Goal: Task Accomplishment & Management: Complete application form

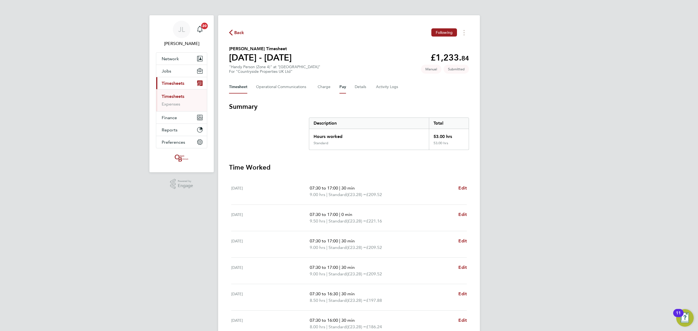
click at [341, 86] on button "Pay" at bounding box center [342, 86] width 7 height 13
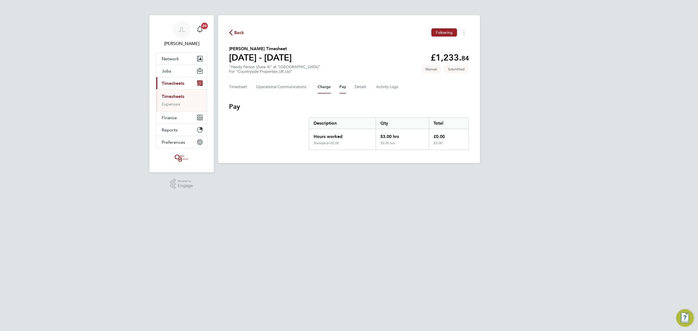
click at [323, 86] on button "Charge" at bounding box center [324, 86] width 13 height 13
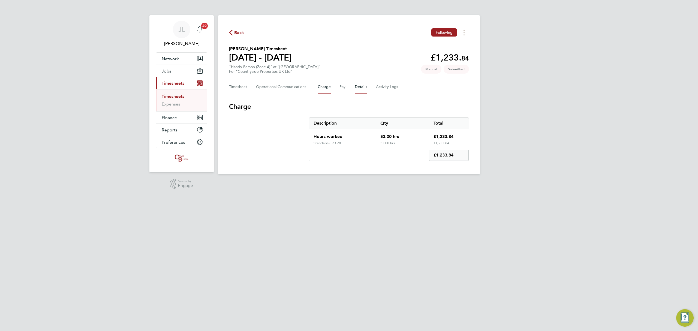
click at [355, 88] on button "Details" at bounding box center [361, 86] width 13 height 13
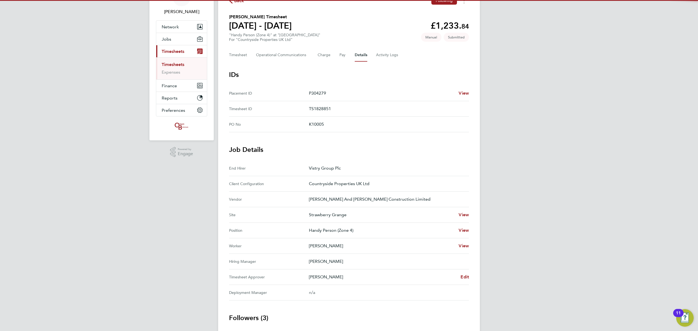
scroll to position [73, 0]
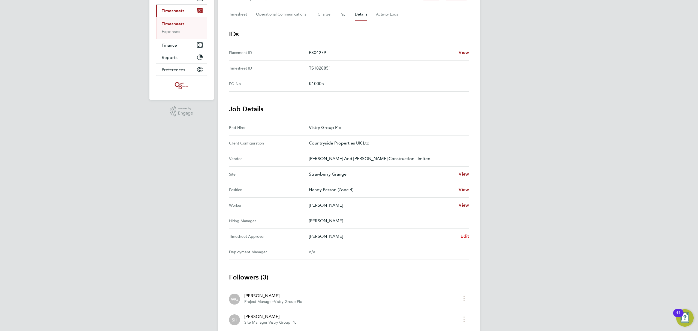
click at [461, 237] on span "Edit" at bounding box center [465, 236] width 8 height 5
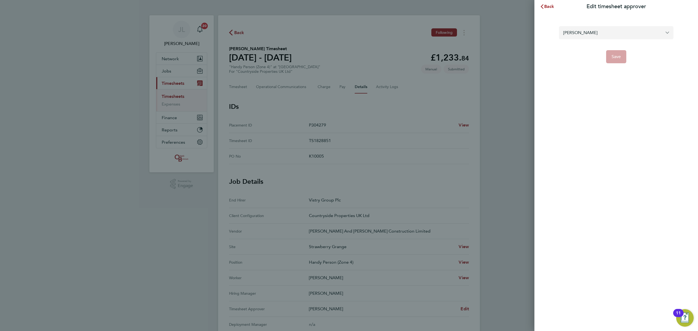
click at [587, 34] on input "[PERSON_NAME]" at bounding box center [616, 32] width 115 height 13
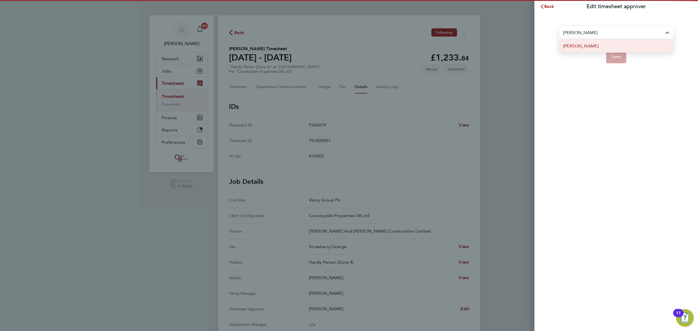
click at [572, 49] on span "[PERSON_NAME]" at bounding box center [580, 46] width 35 height 7
type input "[PERSON_NAME]"
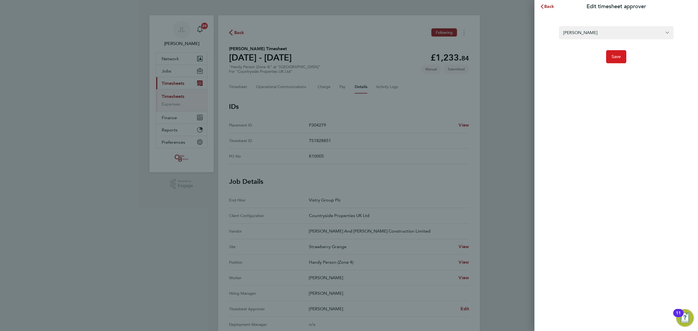
click at [619, 55] on span "Save" at bounding box center [617, 56] width 10 height 5
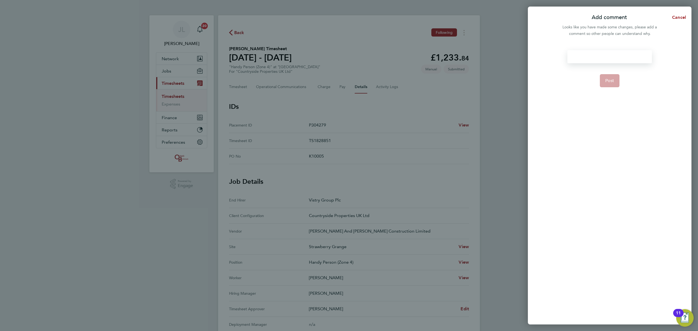
click at [615, 52] on div at bounding box center [609, 56] width 84 height 13
paste div
click at [611, 80] on span "Post" at bounding box center [609, 80] width 9 height 5
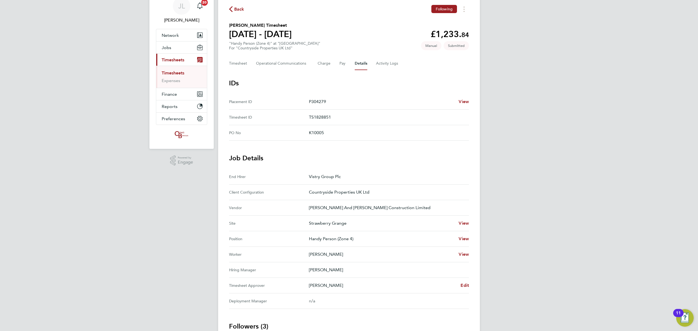
scroll to position [36, 0]
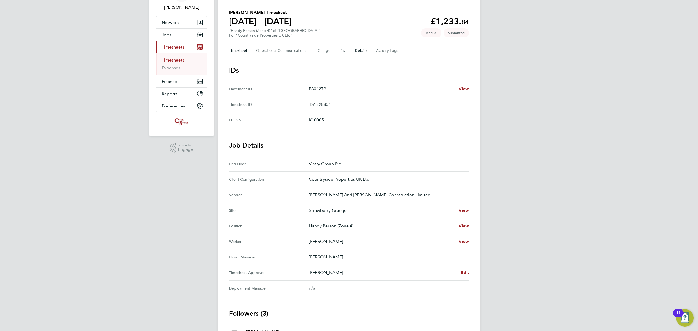
drag, startPoint x: 229, startPoint y: 47, endPoint x: 235, endPoint y: 49, distance: 6.0
click at [230, 47] on button "Timesheet" at bounding box center [238, 50] width 18 height 13
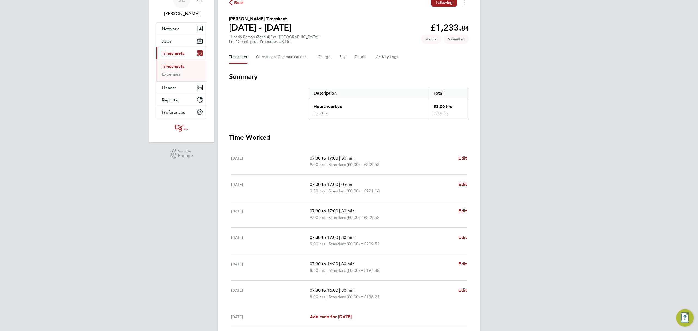
scroll to position [74, 0]
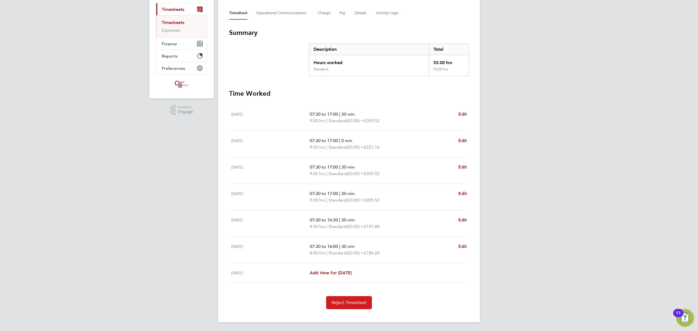
click at [354, 300] on span "Reject Timesheet" at bounding box center [349, 302] width 35 height 5
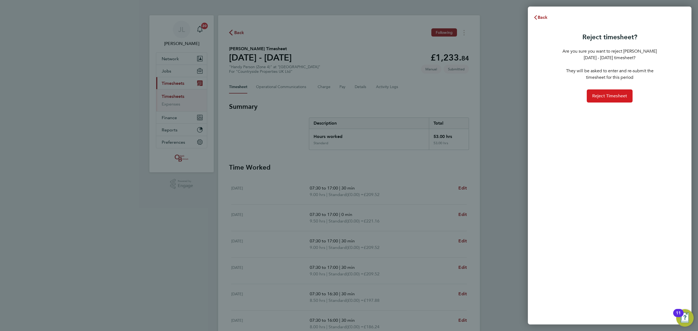
click at [600, 99] on button "Reject Timesheet" at bounding box center [610, 95] width 46 height 13
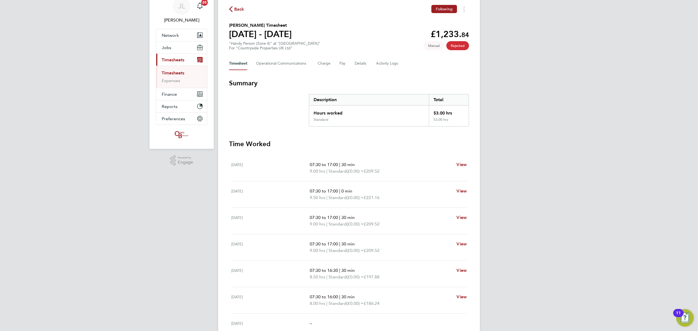
scroll to position [36, 0]
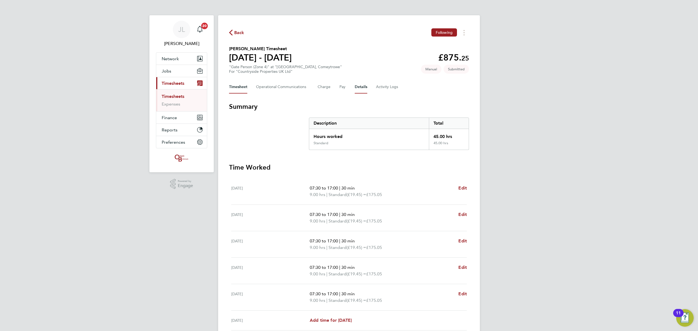
click at [365, 85] on button "Details" at bounding box center [361, 86] width 13 height 13
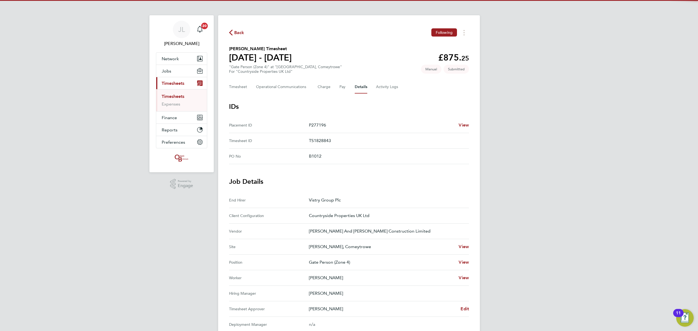
scroll to position [73, 0]
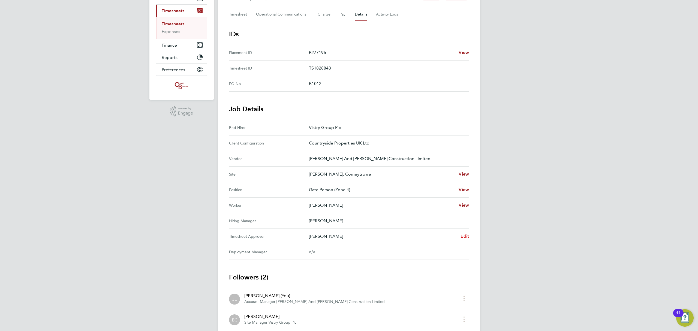
click at [464, 234] on link "Edit" at bounding box center [465, 236] width 8 height 7
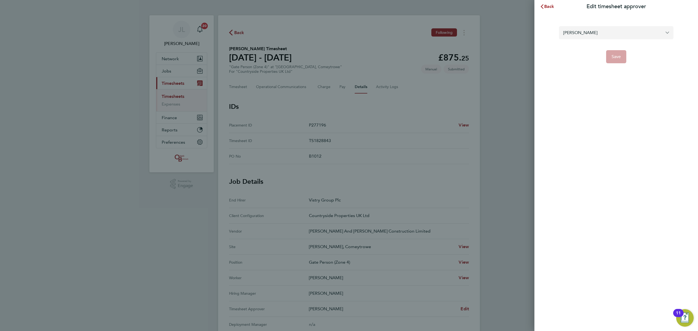
click at [578, 36] on input "Ben Camm" at bounding box center [616, 32] width 115 height 13
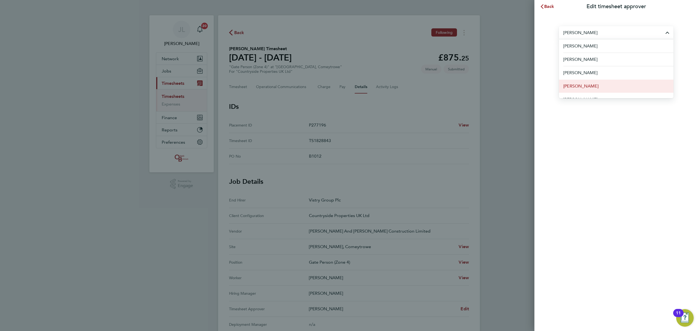
click at [585, 81] on li "Scott Savage" at bounding box center [616, 85] width 115 height 13
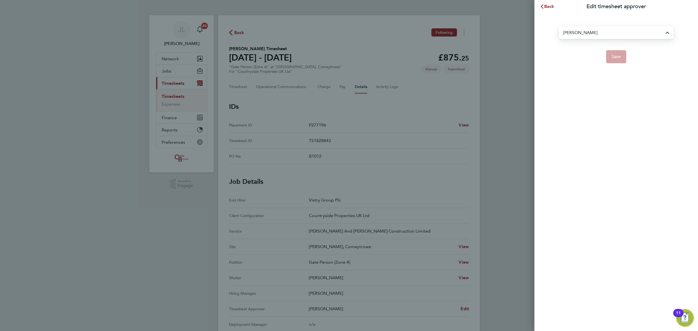
type input "Scott Savage"
click at [612, 62] on button "Save" at bounding box center [616, 56] width 20 height 13
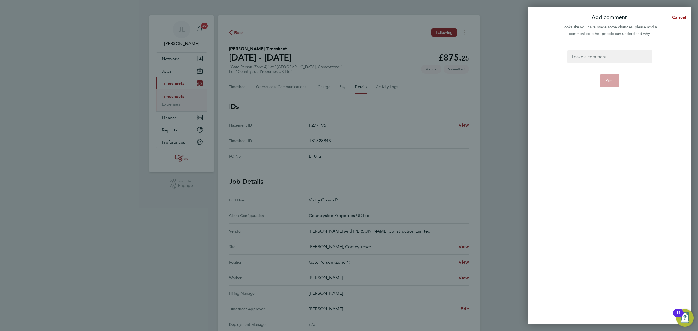
click at [606, 56] on div at bounding box center [609, 56] width 84 height 13
click at [617, 51] on div "Post" at bounding box center [610, 184] width 164 height 281
click at [603, 50] on div "Post" at bounding box center [610, 184] width 164 height 281
click at [602, 54] on div at bounding box center [609, 56] width 84 height 13
click at [598, 55] on div at bounding box center [609, 56] width 84 height 13
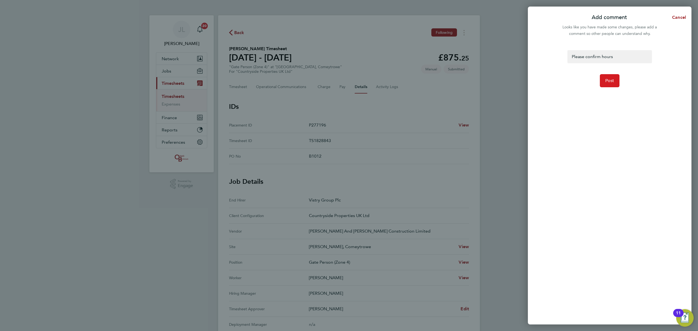
click at [606, 78] on button "Post" at bounding box center [610, 80] width 20 height 13
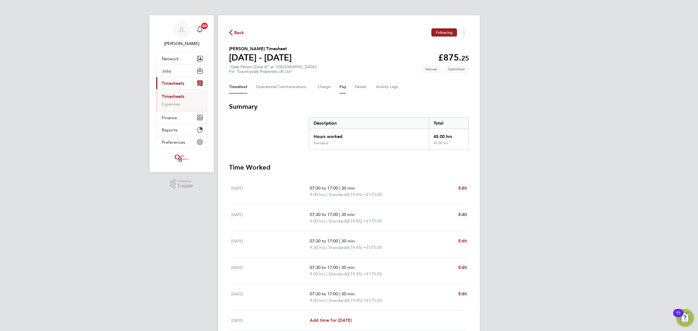
click at [339, 89] on button "Pay" at bounding box center [342, 86] width 7 height 13
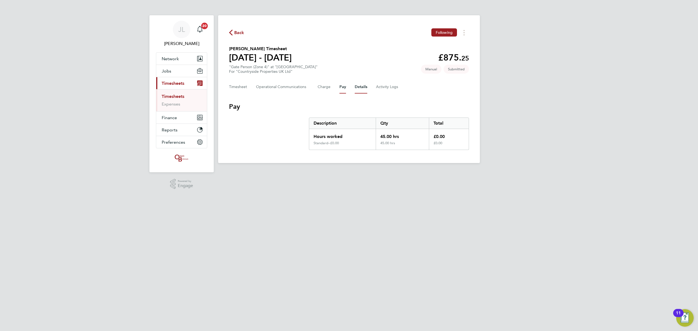
click at [355, 86] on button "Details" at bounding box center [361, 86] width 13 height 13
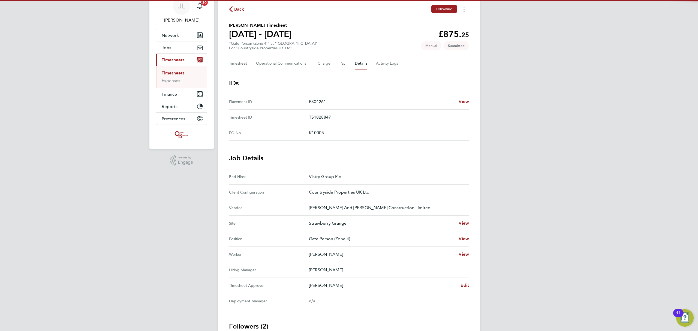
scroll to position [36, 0]
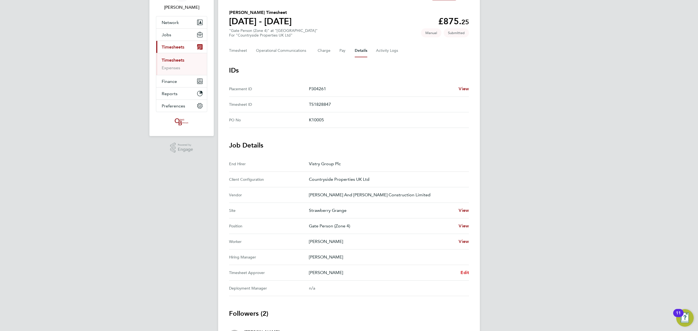
click at [465, 272] on span "Edit" at bounding box center [465, 272] width 8 height 5
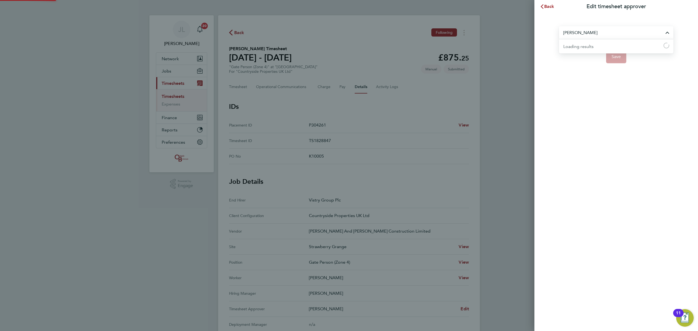
click at [603, 32] on input "Stephen Harrison" at bounding box center [616, 32] width 115 height 13
click at [578, 46] on span "Matt Day" at bounding box center [580, 46] width 35 height 7
type input "Matt Day"
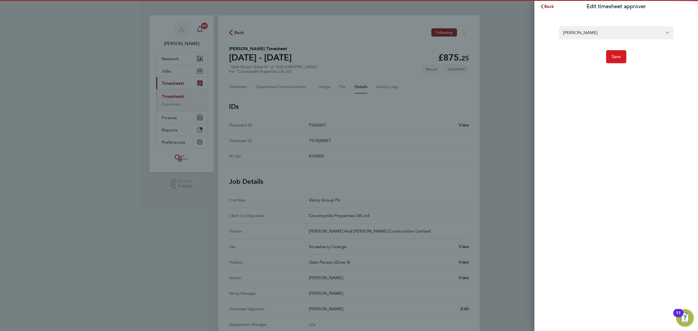
click at [617, 56] on span "Save" at bounding box center [617, 56] width 10 height 5
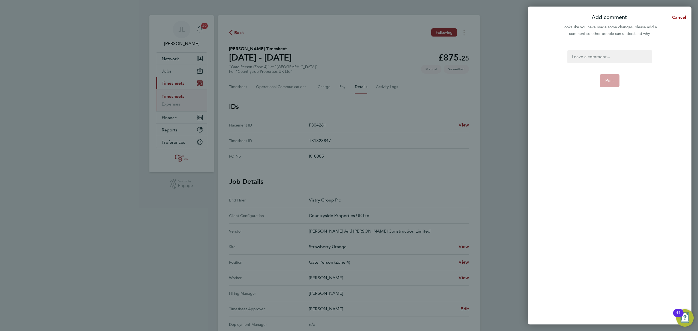
click at [606, 60] on div at bounding box center [609, 56] width 84 height 13
drag, startPoint x: 617, startPoint y: 56, endPoint x: 540, endPoint y: 54, distance: 77.5
click at [540, 54] on div "Please confirm hours Post" at bounding box center [610, 184] width 164 height 281
copy div "Please confirm hours"
click at [604, 79] on button "Post" at bounding box center [610, 80] width 20 height 13
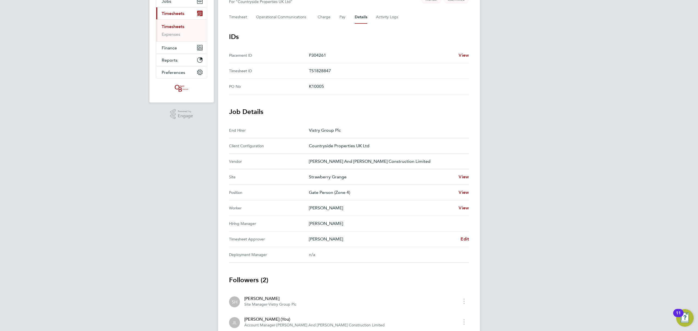
scroll to position [73, 0]
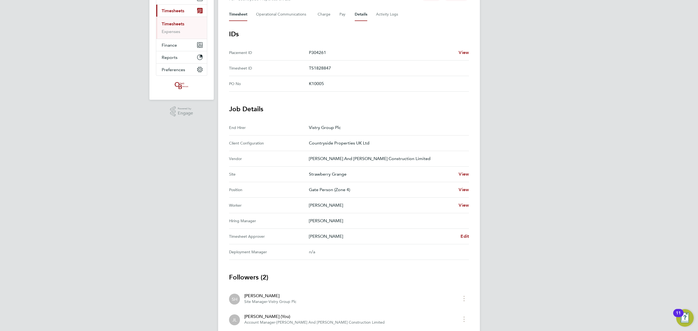
click at [238, 16] on button "Timesheet" at bounding box center [238, 14] width 18 height 13
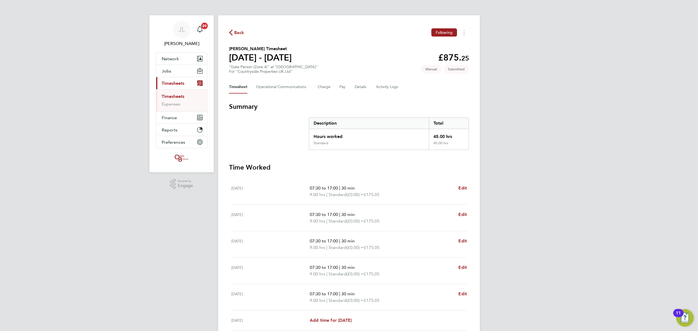
scroll to position [68, 0]
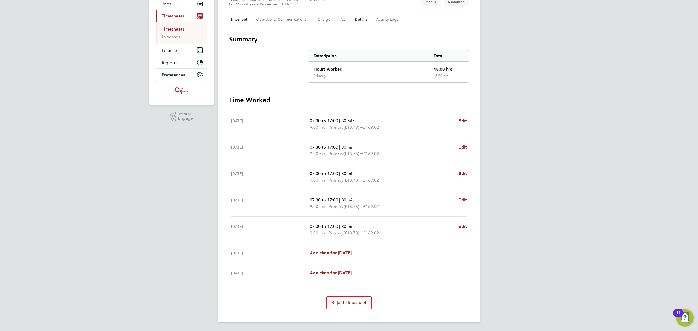
click at [359, 19] on button "Details" at bounding box center [361, 19] width 13 height 13
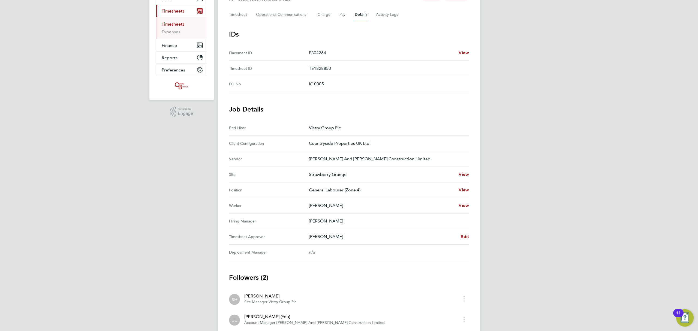
scroll to position [73, 0]
click at [462, 237] on span "Edit" at bounding box center [465, 236] width 8 height 5
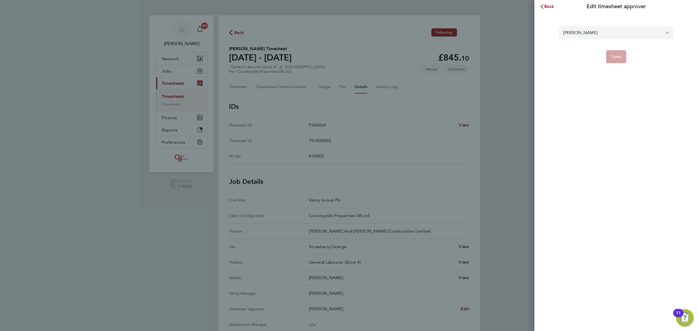
click at [579, 34] on input "[PERSON_NAME]" at bounding box center [616, 32] width 115 height 13
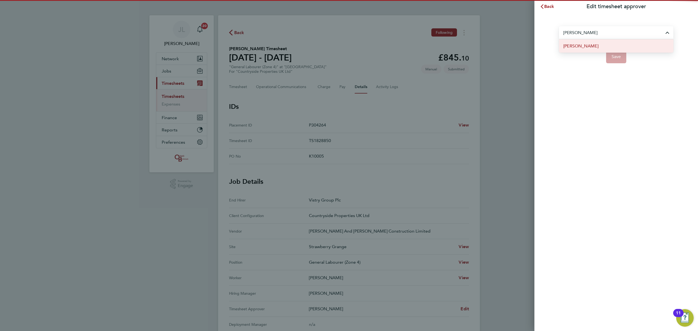
click at [584, 45] on li "[PERSON_NAME]" at bounding box center [616, 45] width 115 height 13
type input "[PERSON_NAME]"
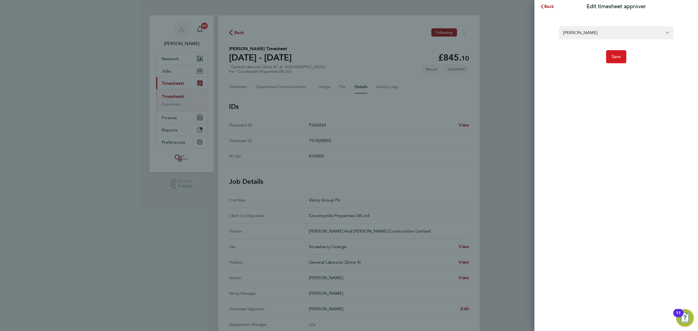
click at [616, 57] on span "Save" at bounding box center [617, 56] width 10 height 5
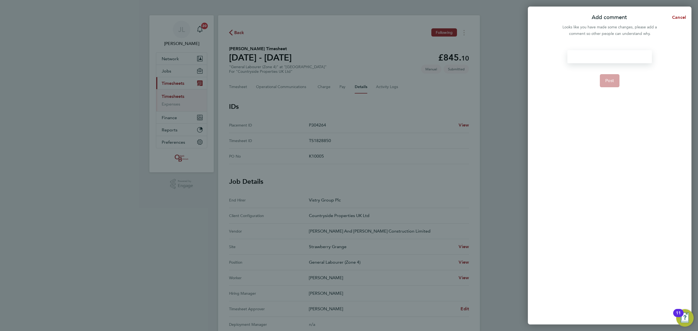
click at [610, 53] on div at bounding box center [609, 56] width 84 height 13
click at [598, 57] on div at bounding box center [609, 56] width 84 height 13
paste div
click at [609, 79] on span "Post" at bounding box center [609, 80] width 9 height 5
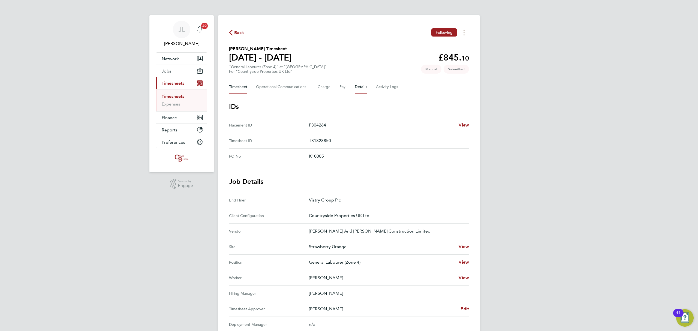
click at [238, 86] on button "Timesheet" at bounding box center [238, 86] width 18 height 13
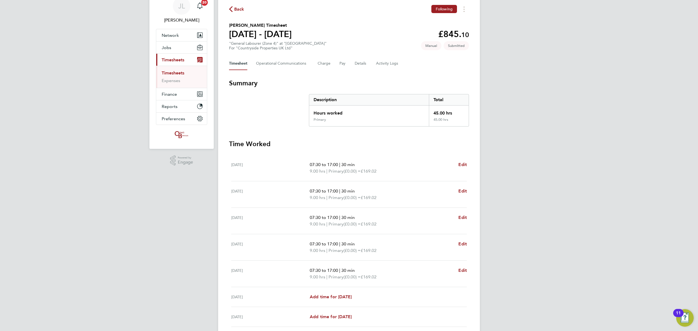
scroll to position [36, 0]
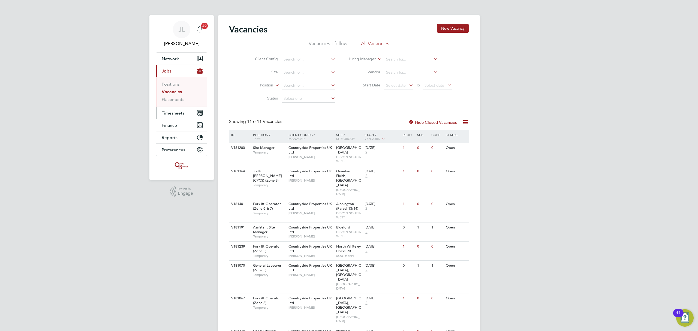
click at [175, 110] on span "Timesheets" at bounding box center [173, 112] width 23 height 5
click at [177, 97] on link "Timesheets" at bounding box center [173, 96] width 23 height 5
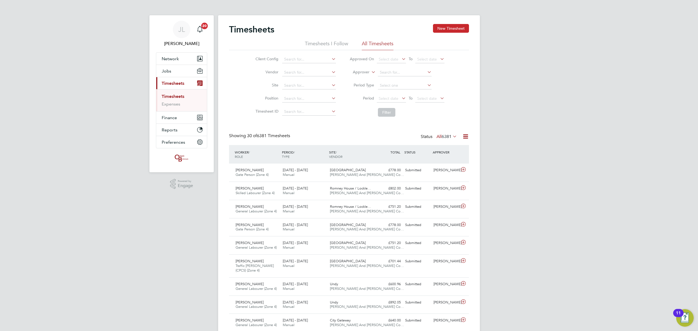
click at [453, 31] on button "New Timesheet" at bounding box center [451, 28] width 36 height 9
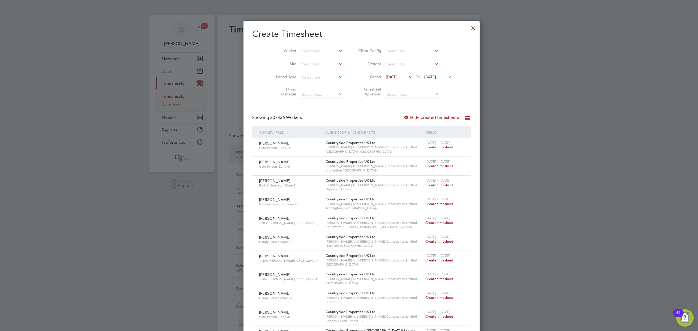
click at [424, 74] on span "22 Sep 2025" at bounding box center [430, 76] width 12 height 5
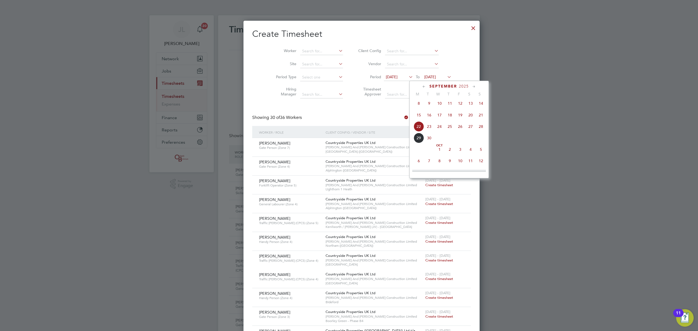
drag, startPoint x: 482, startPoint y: 127, endPoint x: 479, endPoint y: 122, distance: 5.0
click at [481, 126] on span "28" at bounding box center [481, 126] width 10 height 10
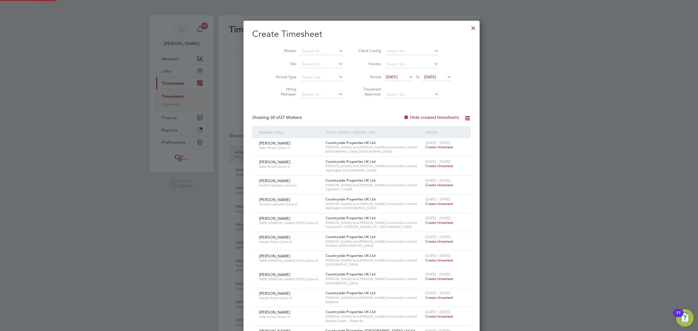
click at [390, 77] on span "15 Sep 2025" at bounding box center [392, 76] width 12 height 5
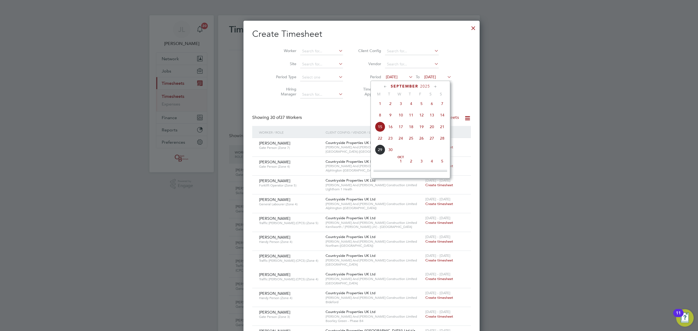
click at [380, 140] on span "22" at bounding box center [380, 138] width 10 height 10
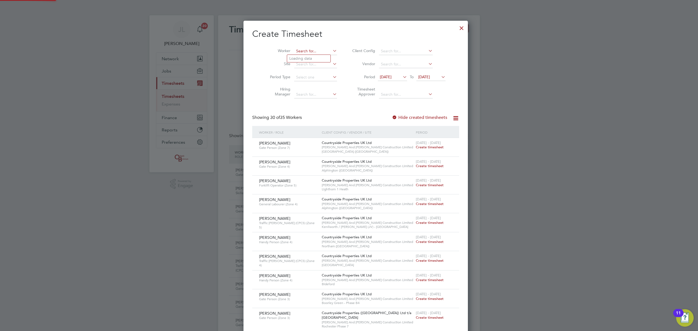
click at [310, 53] on input at bounding box center [315, 51] width 43 height 8
click at [311, 57] on b "Nog" at bounding box center [309, 58] width 8 height 5
type input "Grzegorz Nogowski"
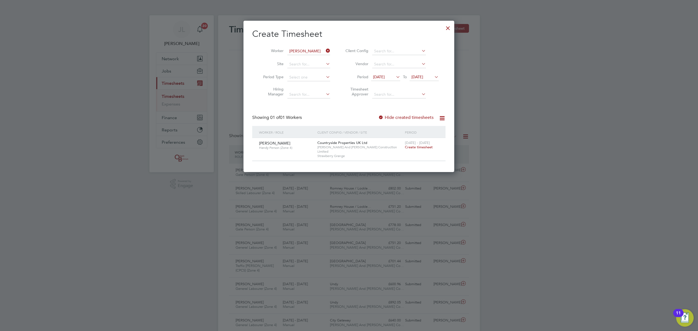
click at [411, 149] on span "Create timesheet" at bounding box center [419, 147] width 28 height 5
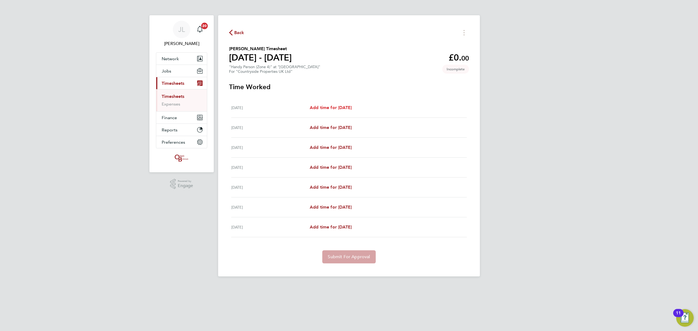
click at [336, 106] on span "Add time for Mon 22 Sep" at bounding box center [331, 107] width 42 height 5
select select "30"
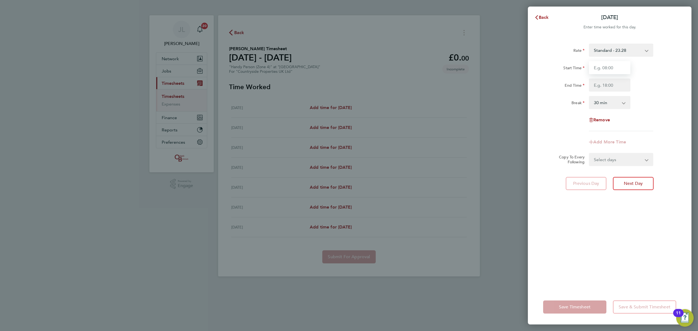
click at [607, 69] on input "Start Time" at bounding box center [609, 67] width 41 height 13
type input "07:30"
click at [612, 85] on input "End Time" at bounding box center [609, 85] width 41 height 13
click at [614, 85] on input "End Time" at bounding box center [609, 85] width 41 height 13
type input "17:00"
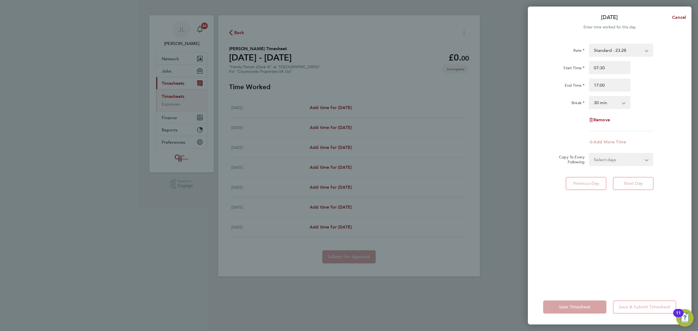
click at [564, 274] on div "Rate Standard - 23.28 Start Time 07:30 End Time 17:00 Break 0 min 15 min 30 min…" at bounding box center [610, 163] width 164 height 252
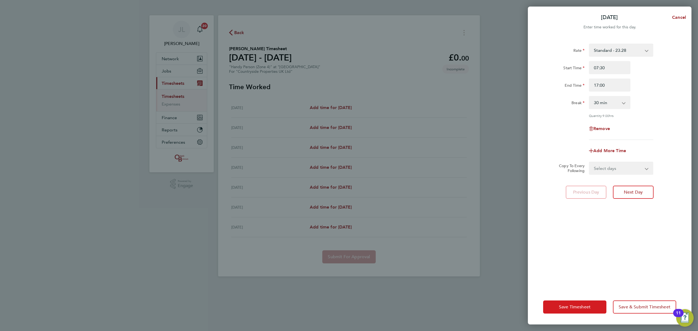
click at [567, 305] on span "Save Timesheet" at bounding box center [575, 306] width 32 height 5
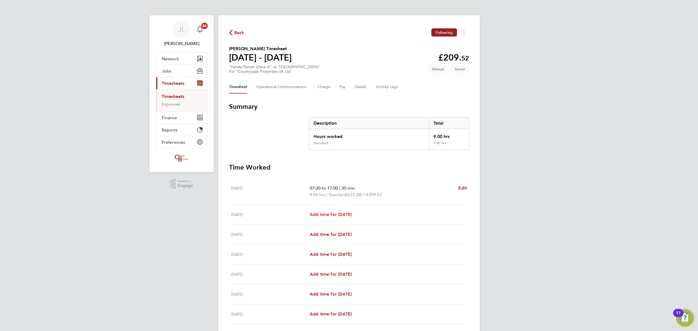
click at [340, 213] on span "Add time for Tue 23 Sep" at bounding box center [331, 214] width 42 height 5
select select "30"
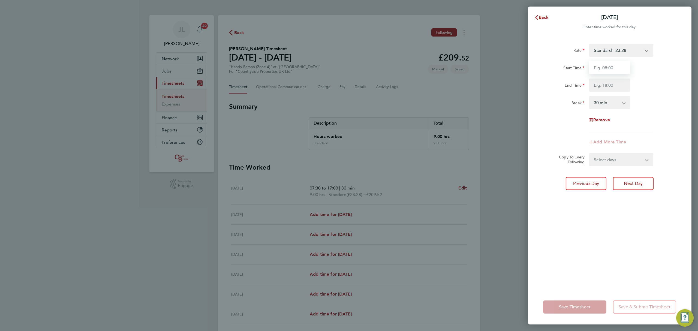
click at [619, 67] on input "Start Time" at bounding box center [609, 67] width 41 height 13
type input "07:30"
click at [614, 84] on input "End Time" at bounding box center [609, 85] width 41 height 13
type input "17:00"
click at [606, 223] on div "Rate Standard - 23.28 Start Time 07:30 End Time 17:00 Break 0 min 15 min 30 min…" at bounding box center [610, 163] width 164 height 252
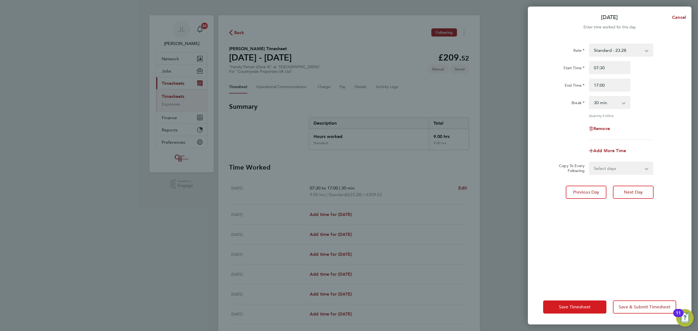
click at [581, 303] on button "Save Timesheet" at bounding box center [574, 306] width 63 height 13
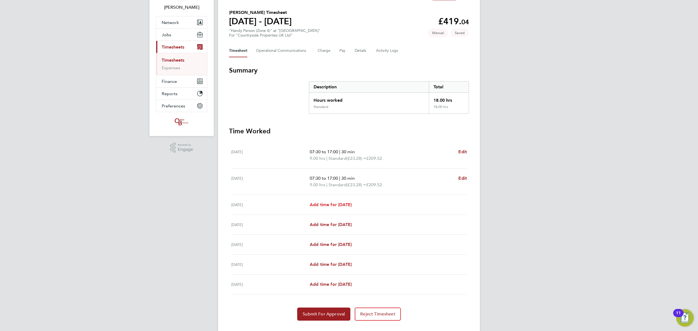
click at [318, 202] on span "Add time for Wed 24 Sep" at bounding box center [331, 204] width 42 height 5
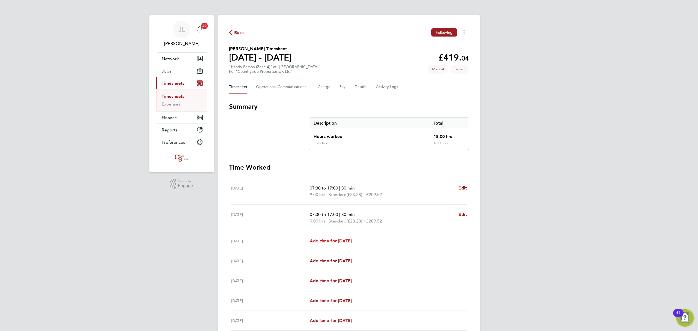
select select "30"
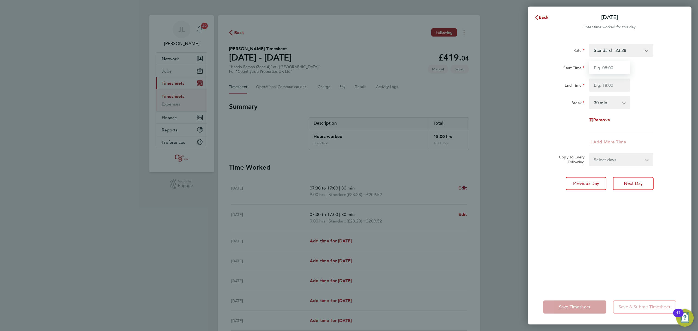
click at [612, 70] on input "Start Time" at bounding box center [609, 67] width 41 height 13
type input "07:30"
click at [610, 86] on input "End Time" at bounding box center [609, 85] width 41 height 13
type input "17:00"
click at [593, 243] on div "Rate Standard - 23.28 Start Time 07:30 End Time 17:00 Break 0 min 15 min 30 min…" at bounding box center [610, 163] width 164 height 252
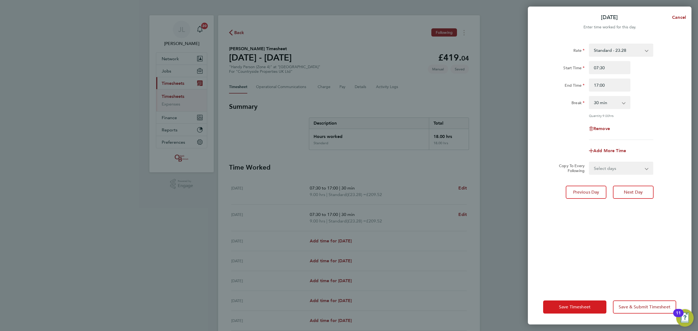
click at [585, 307] on span "Save Timesheet" at bounding box center [575, 306] width 32 height 5
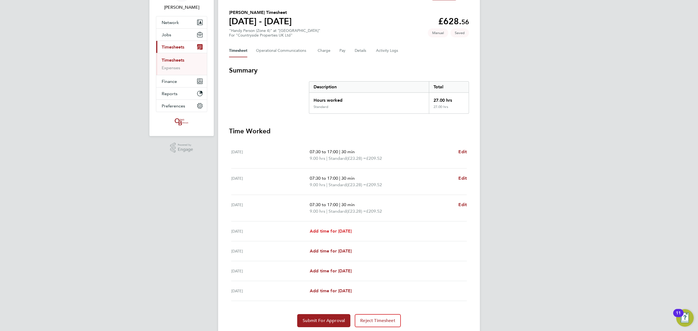
click at [347, 231] on span "Add time for Thu 25 Sep" at bounding box center [331, 230] width 42 height 5
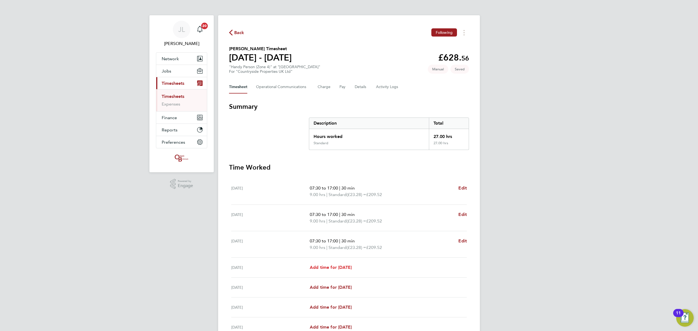
select select "30"
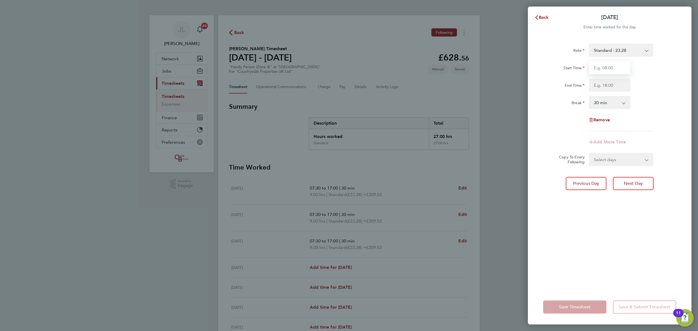
click at [609, 70] on input "Start Time" at bounding box center [609, 67] width 41 height 13
type input "07:30"
drag, startPoint x: 610, startPoint y: 84, endPoint x: 610, endPoint y: 87, distance: 3.0
click at [610, 84] on input "End Time" at bounding box center [609, 85] width 41 height 13
type input "17:00"
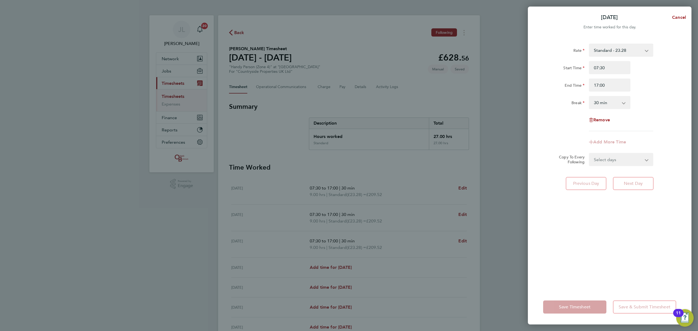
click at [614, 218] on div "Rate Standard - 23.28 Start Time 07:30 End Time 17:00 Break 0 min 15 min 30 min…" at bounding box center [610, 163] width 164 height 252
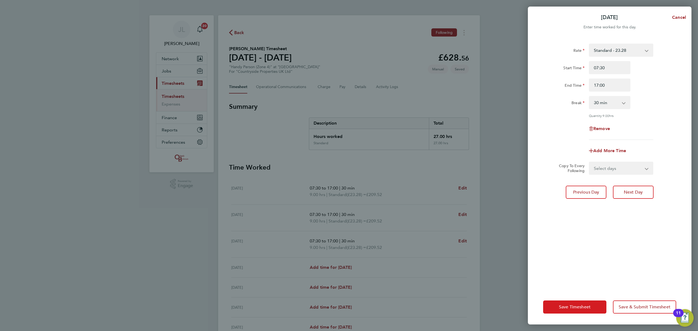
click at [578, 301] on button "Save Timesheet" at bounding box center [574, 306] width 63 height 13
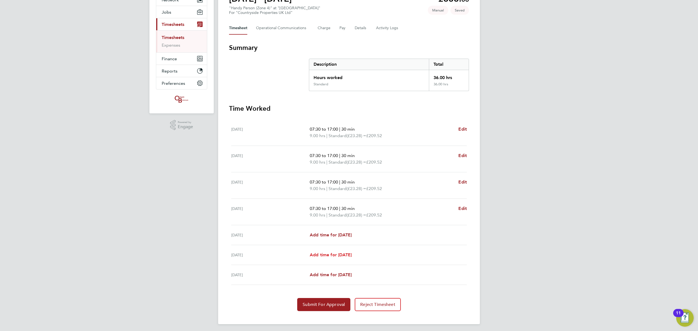
scroll to position [61, 0]
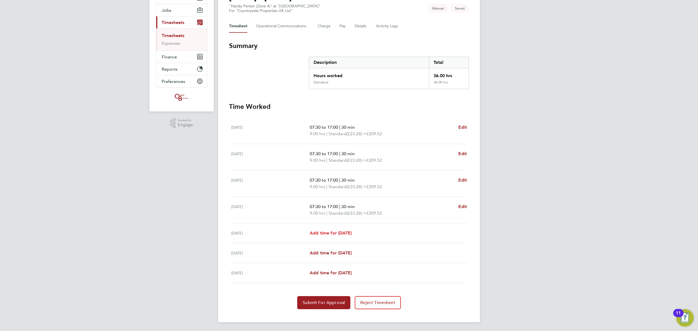
click at [343, 233] on span "Add time for Fri 26 Sep" at bounding box center [331, 232] width 42 height 5
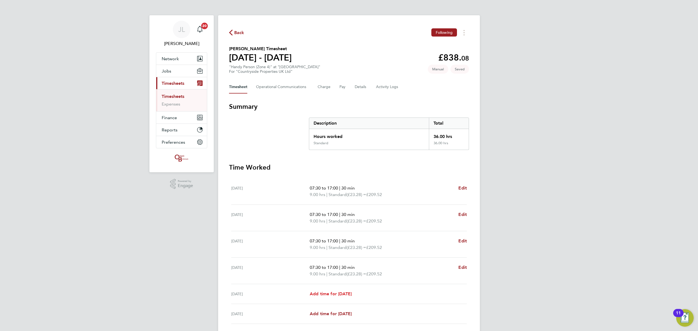
select select "30"
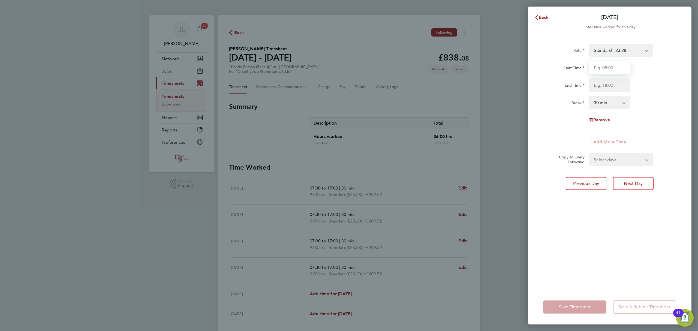
click at [614, 69] on input "Start Time" at bounding box center [609, 67] width 41 height 13
type input "07:30"
click at [615, 83] on input "End Time" at bounding box center [609, 85] width 41 height 13
type input "16:30"
click at [622, 236] on div "Rate Standard - 23.28 Start Time 07:30 End Time 16:30 Break 0 min 15 min 30 min…" at bounding box center [610, 163] width 164 height 252
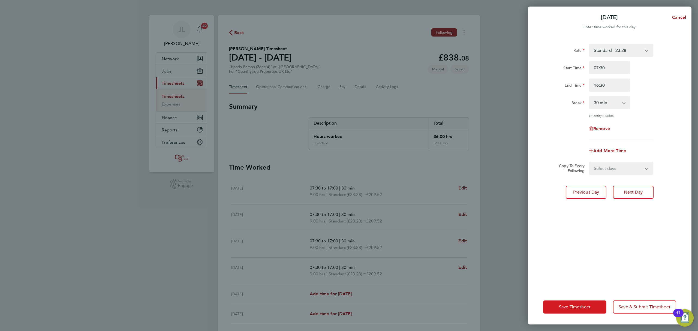
click at [584, 304] on button "Save Timesheet" at bounding box center [574, 306] width 63 height 13
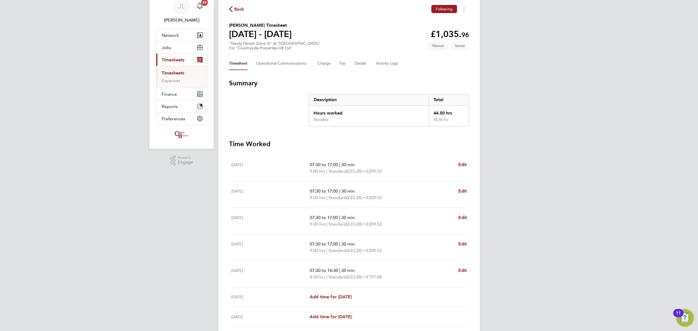
scroll to position [36, 0]
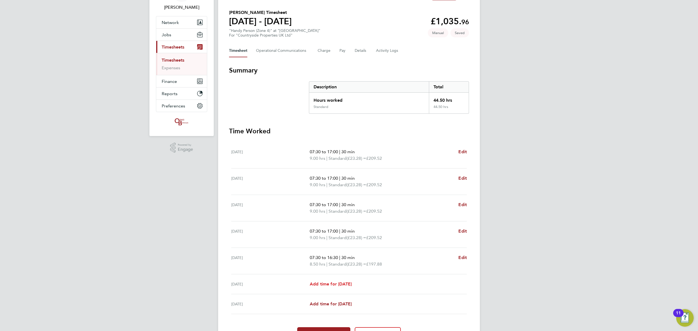
click at [336, 282] on span "Add time for Sat 27 Sep" at bounding box center [331, 283] width 42 height 5
select select "30"
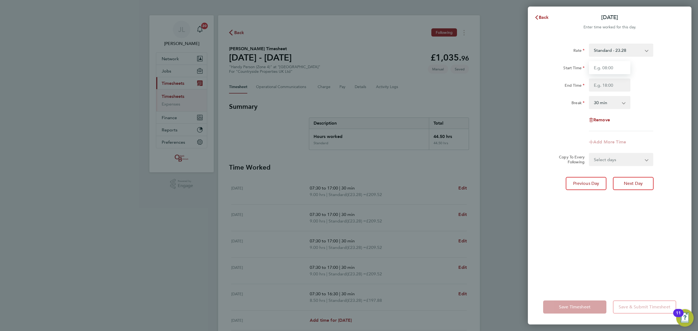
click at [612, 70] on input "Start Time" at bounding box center [609, 67] width 41 height 13
type input "07:30"
click at [613, 83] on input "End Time" at bounding box center [609, 85] width 41 height 13
type input "16:00"
drag, startPoint x: 638, startPoint y: 228, endPoint x: 639, endPoint y: 231, distance: 3.0
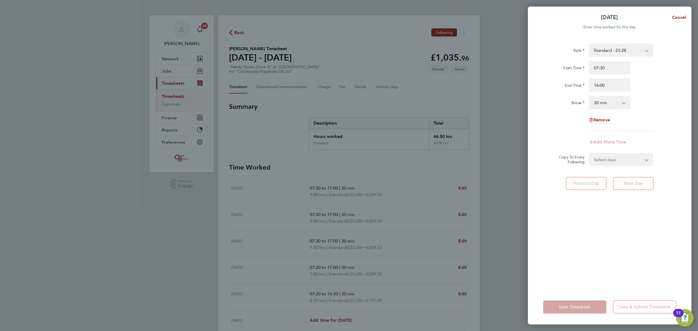
click at [639, 230] on div "Rate Standard - 23.28 Start Time 07:30 End Time 16:00 Break 0 min 15 min 30 min…" at bounding box center [610, 163] width 164 height 252
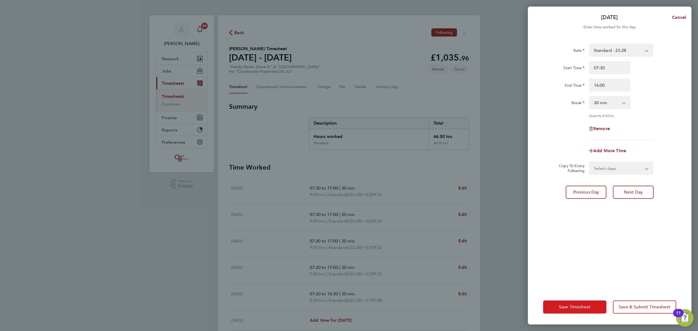
click at [585, 303] on button "Save Timesheet" at bounding box center [574, 306] width 63 height 13
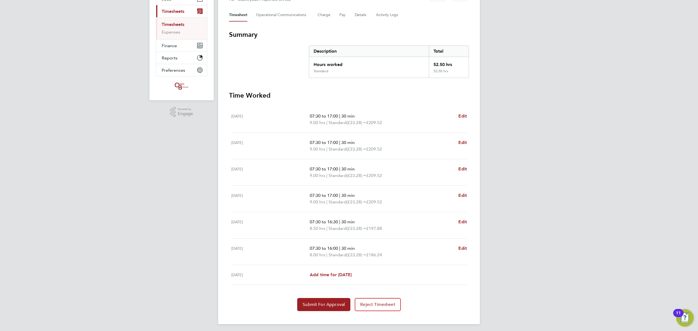
scroll to position [73, 0]
click at [321, 302] on span "Submit For Approval" at bounding box center [324, 303] width 42 height 5
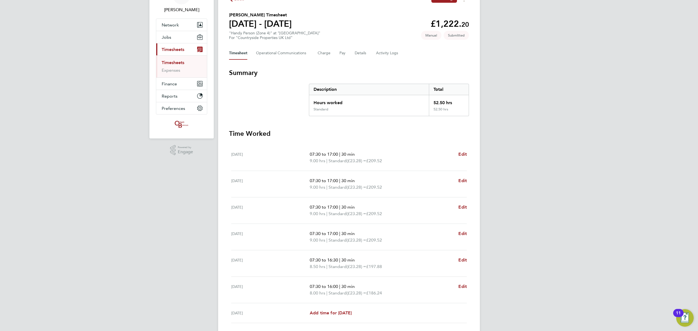
scroll to position [0, 0]
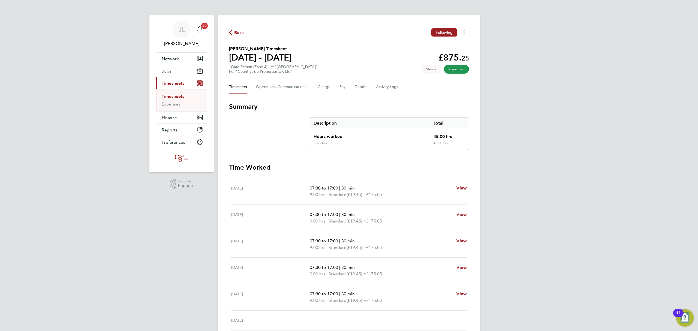
scroll to position [36, 0]
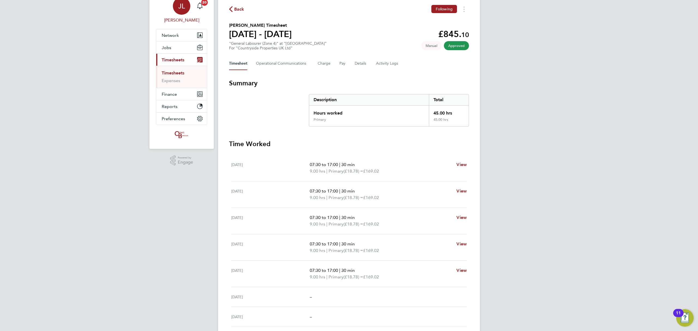
scroll to position [36, 0]
